Goal: Participate in discussion: Engage in conversation with other users on a specific topic

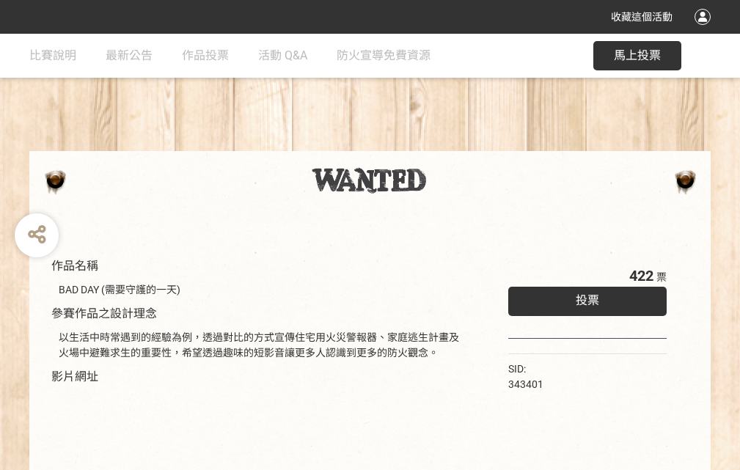
click at [705, 31] on div "收藏這個活動" at bounding box center [370, 17] width 740 height 34
click at [458, 144] on div "作品名稱 BAD DAY (需要守護的一天) 參賽作品之設計理念 以生活中時常遇到的經驗為例，透過對比的方式宣傳住宅用火災警報器、家庭逃生計畫及火場中避難求生…" at bounding box center [370, 342] width 740 height 617
click at [584, 297] on span "投票" at bounding box center [587, 300] width 23 height 14
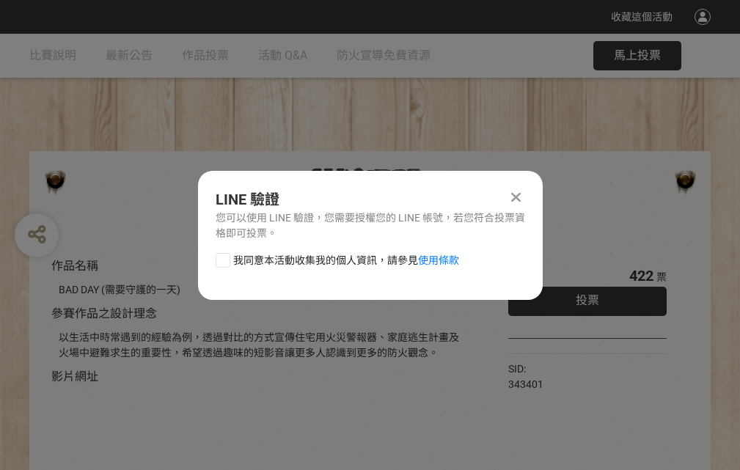
click at [221, 257] on div at bounding box center [223, 260] width 15 height 15
checkbox input "true"
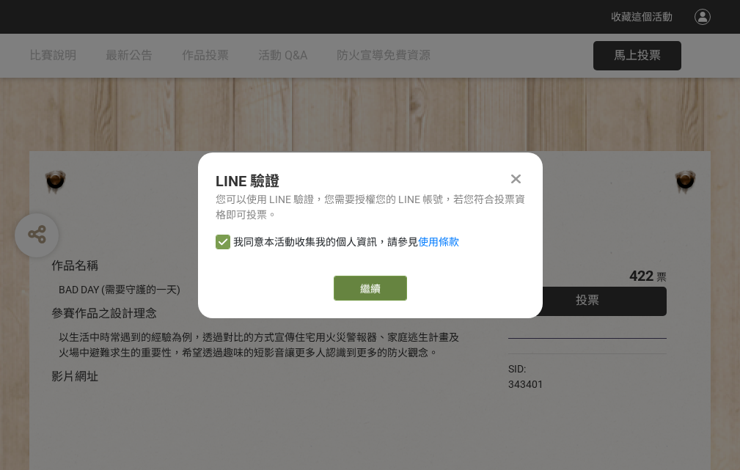
click at [369, 288] on link "繼續" at bounding box center [370, 288] width 73 height 25
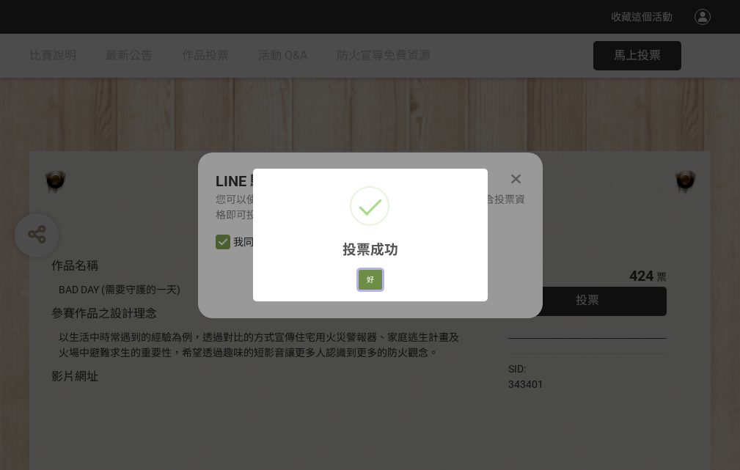
click at [366, 277] on button "好" at bounding box center [370, 280] width 23 height 21
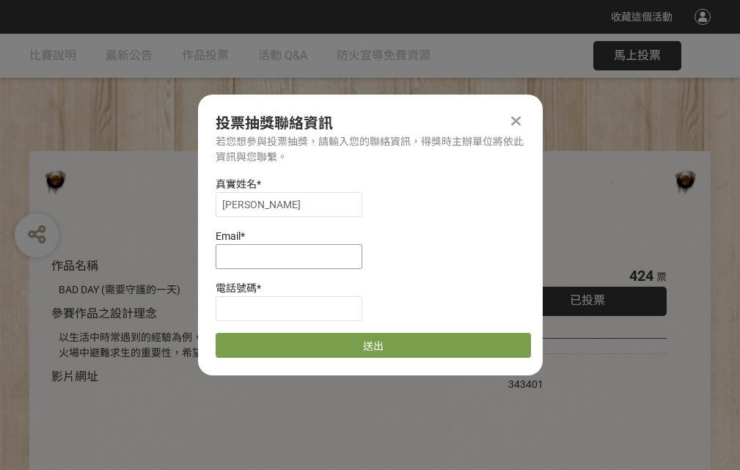
click at [293, 256] on input at bounding box center [289, 256] width 147 height 25
type input "[EMAIL_ADDRESS][DOMAIN_NAME]"
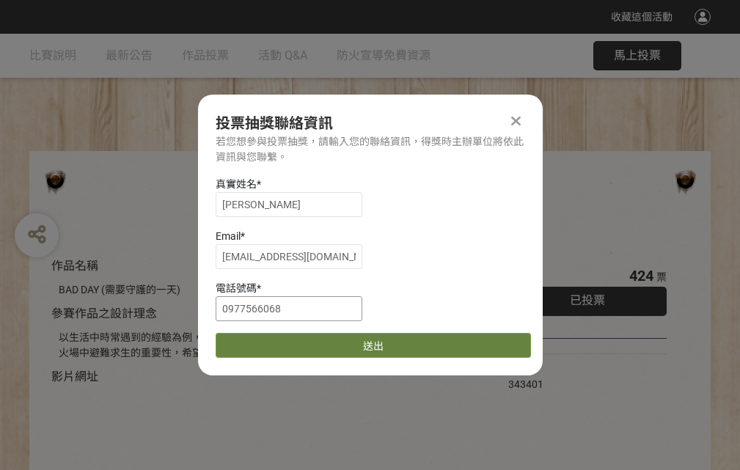
type input "0977566068"
click at [257, 340] on button "送出" at bounding box center [373, 345] width 315 height 25
